Goal: Task Accomplishment & Management: Use online tool/utility

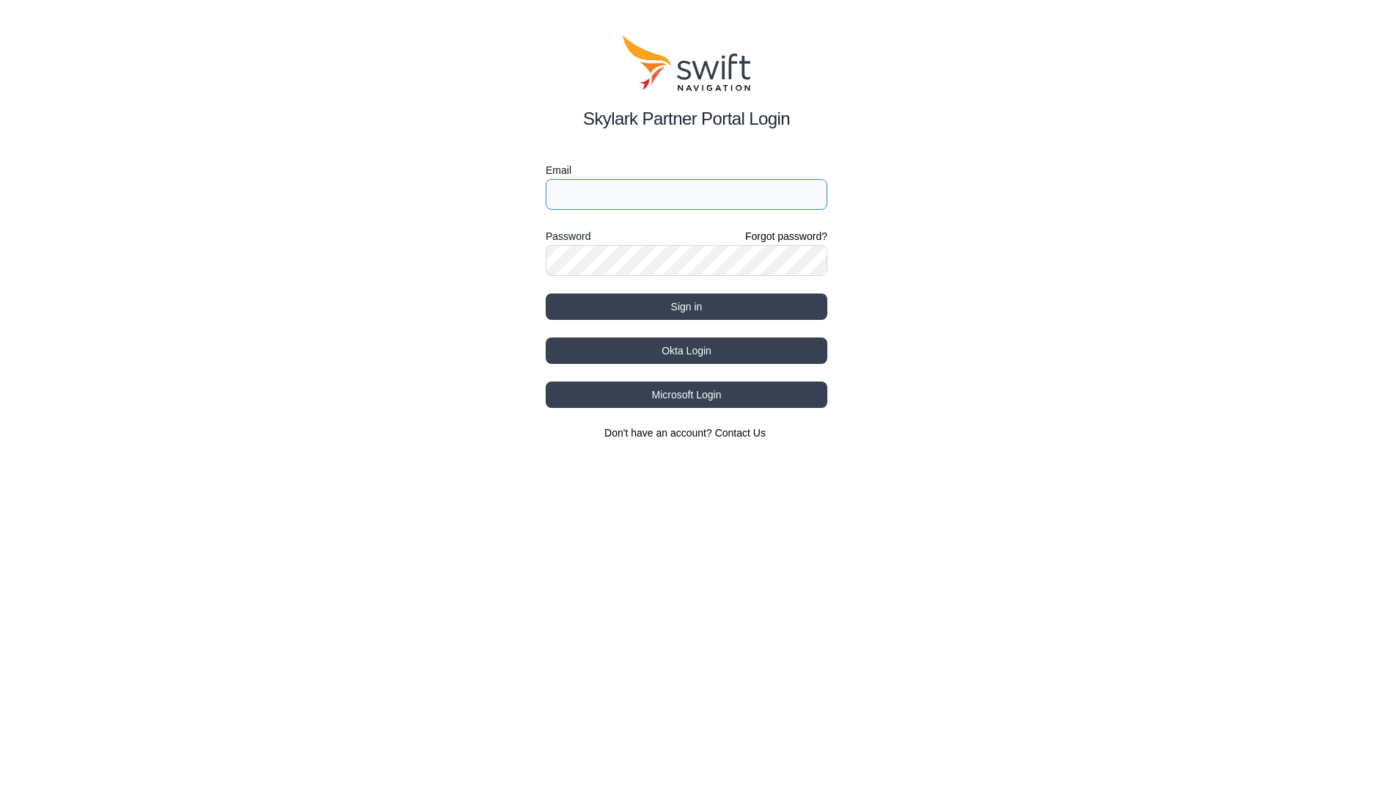
click at [786, 199] on input "Email" at bounding box center [687, 194] width 282 height 31
type input "[PERSON_NAME][EMAIL_ADDRESS][DOMAIN_NAME]"
click at [546, 293] on button "Sign in" at bounding box center [687, 306] width 282 height 26
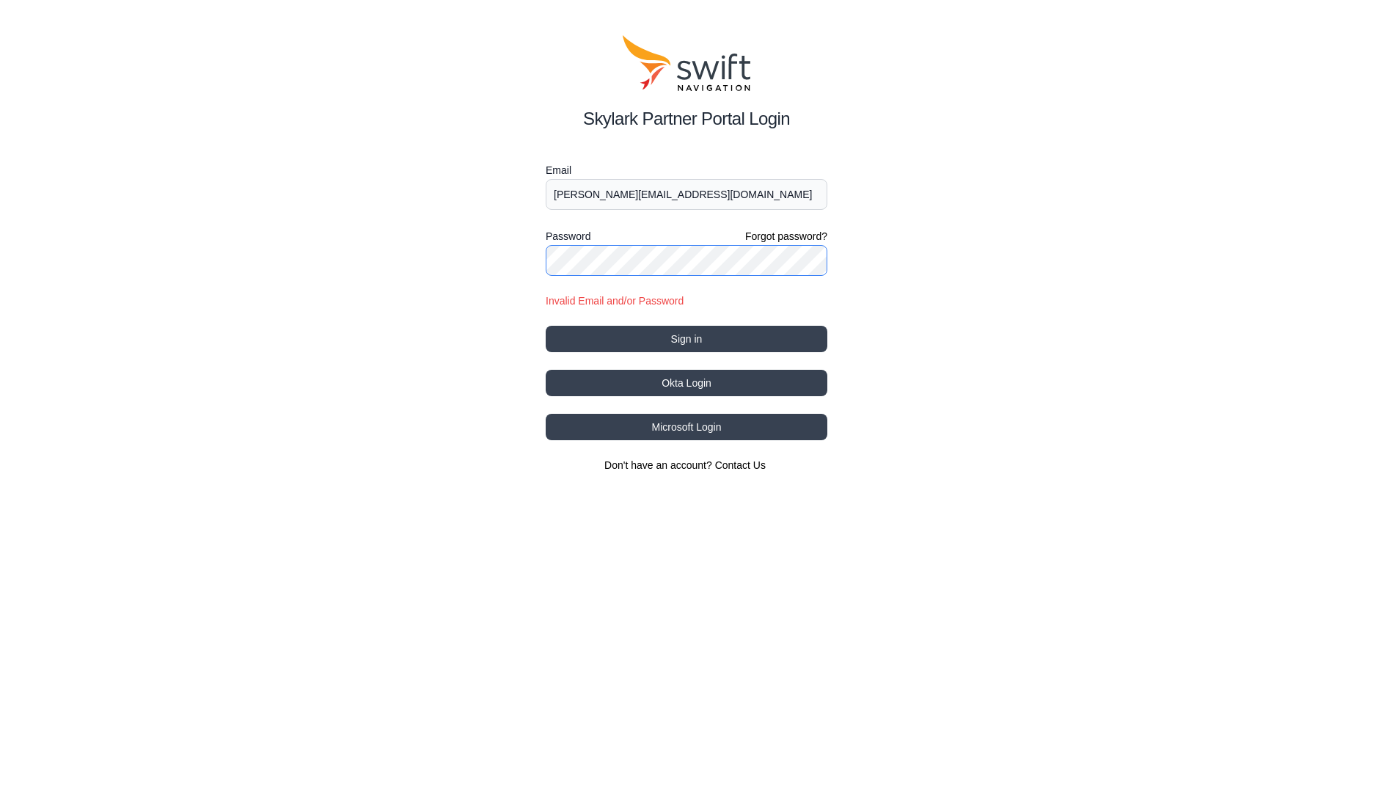
click at [483, 249] on div "Skylark Partner Portal Login Email [PERSON_NAME][EMAIL_ADDRESS][DOMAIN_NAME] Pa…" at bounding box center [686, 254] width 1373 height 508
click at [546, 326] on button "Sign in" at bounding box center [687, 339] width 282 height 26
click at [520, 258] on div "Skylark Partner Portal Login Email [PERSON_NAME][EMAIL_ADDRESS][DOMAIN_NAME] Pa…" at bounding box center [686, 254] width 1373 height 508
click at [546, 326] on button "Sign in" at bounding box center [687, 339] width 282 height 26
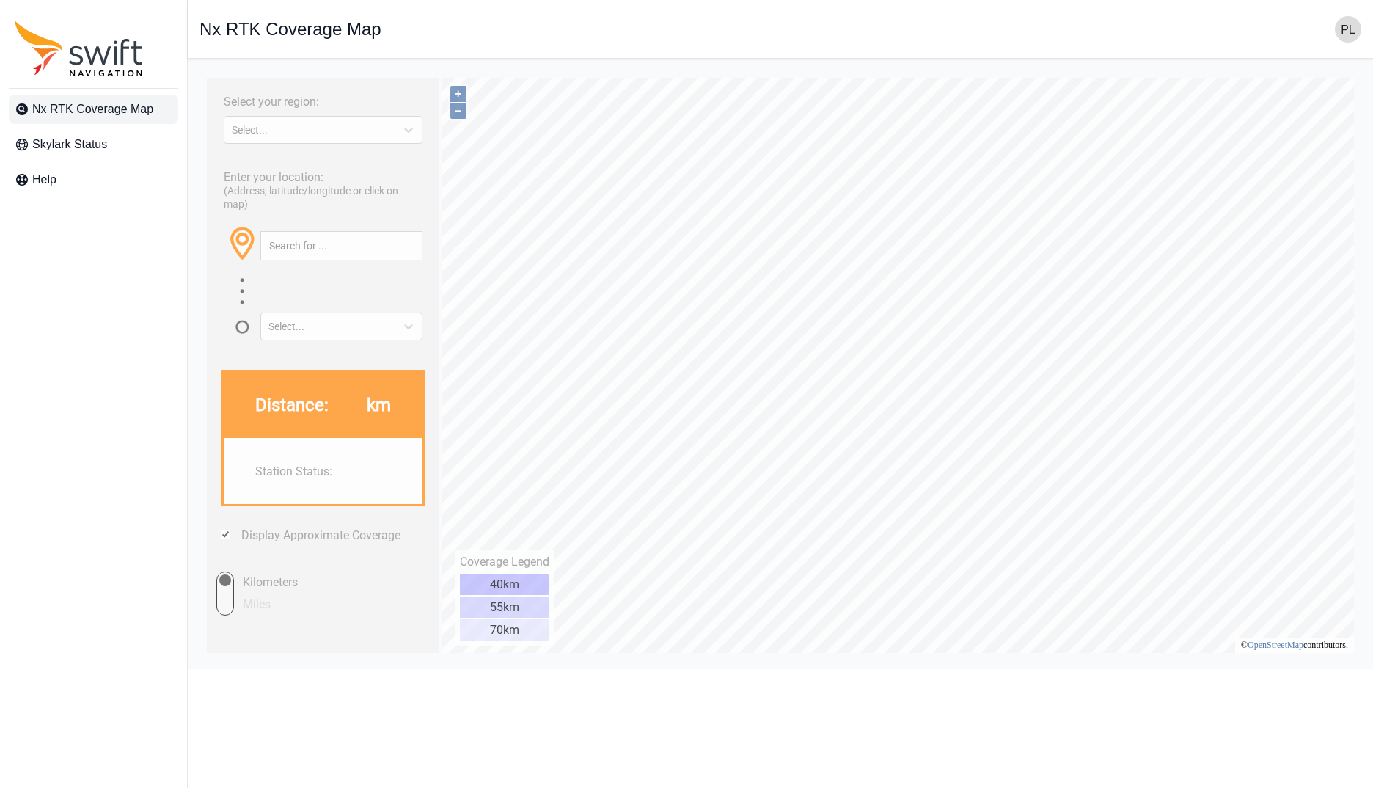
click at [83, 111] on span "Nx RTK Coverage Map" at bounding box center [92, 109] width 121 height 18
click at [21, 106] on icon "Sidenav" at bounding box center [22, 109] width 12 height 12
click at [73, 106] on span "Nx RTK Coverage Map" at bounding box center [92, 109] width 121 height 18
type input "14.890°, 138.132°"
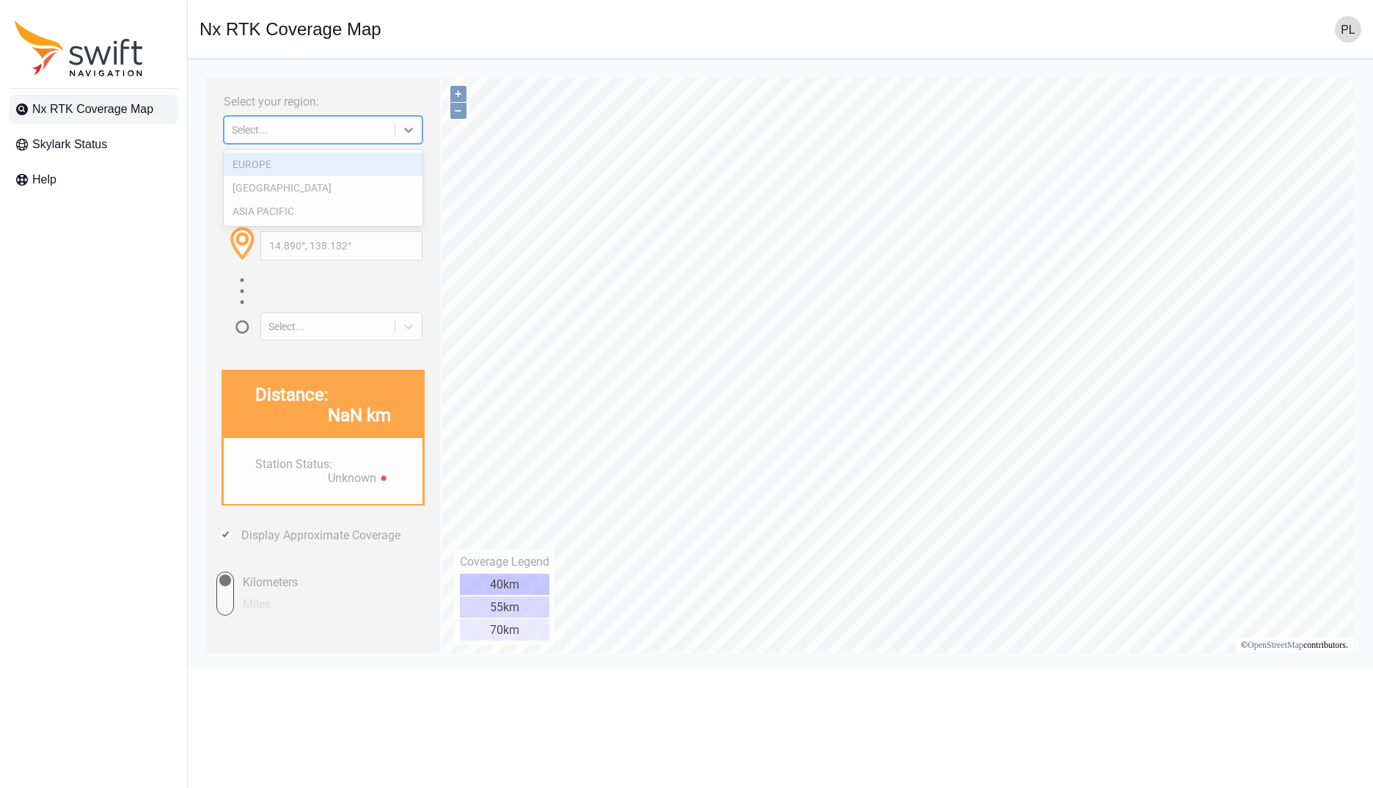
click at [309, 129] on div "Select..." at bounding box center [309, 130] width 155 height 12
click at [329, 156] on div "EUROPE" at bounding box center [323, 164] width 199 height 23
click at [329, 168] on div "Enter your location: (Address, latitude/longitude or click on map) [GEOGRAPHIC_…" at bounding box center [323, 251] width 218 height 180
click at [1077, 70] on html "Select your region: [GEOGRAPHIC_DATA] Enter your location: (Address, latitude/l…" at bounding box center [780, 70] width 1162 height 0
